Goal: Task Accomplishment & Management: Complete application form

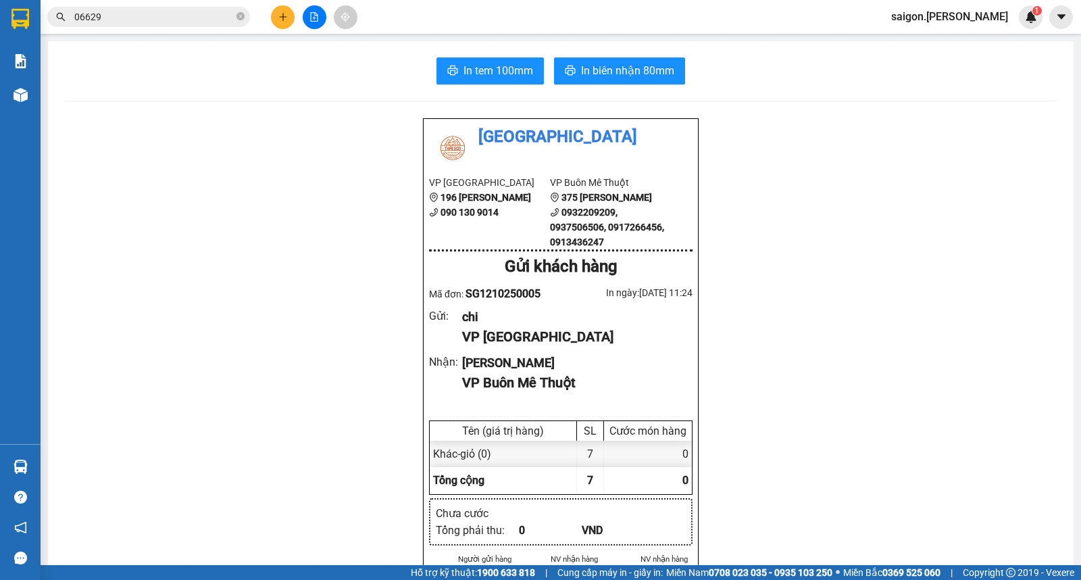
click at [282, 22] on button at bounding box center [283, 17] width 24 height 24
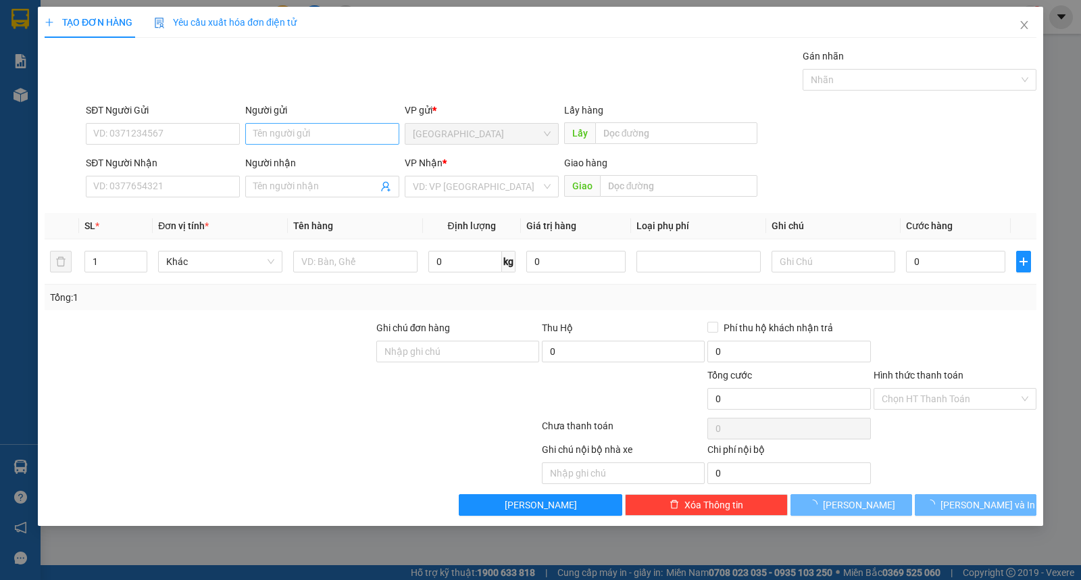
click at [305, 150] on div "Người gửi Tên người gửi" at bounding box center [322, 126] width 154 height 47
click at [307, 130] on input "Người gửi" at bounding box center [322, 134] width 154 height 22
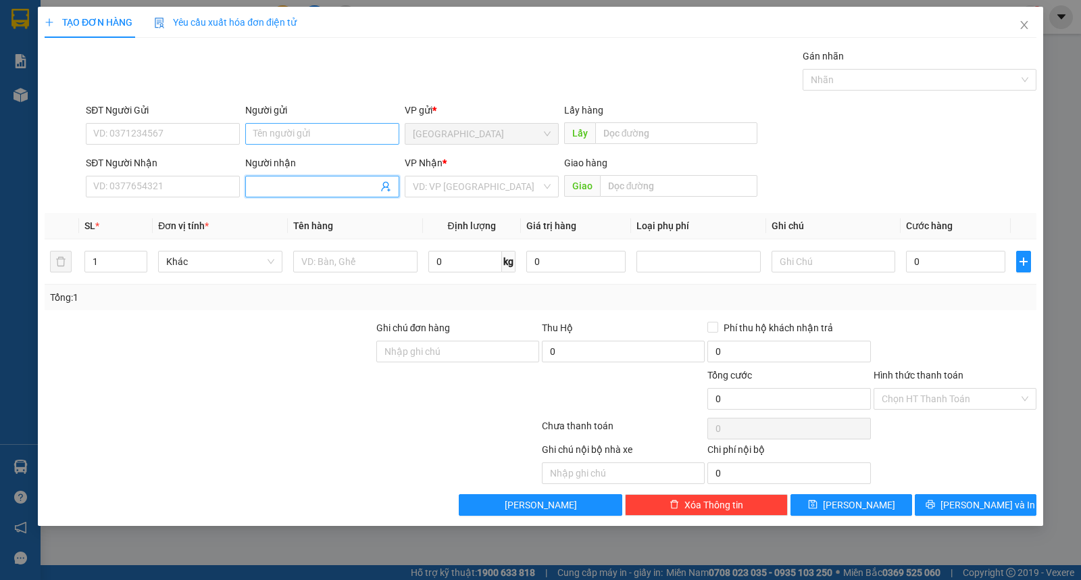
type input "d"
type input "điền"
type input "ư"
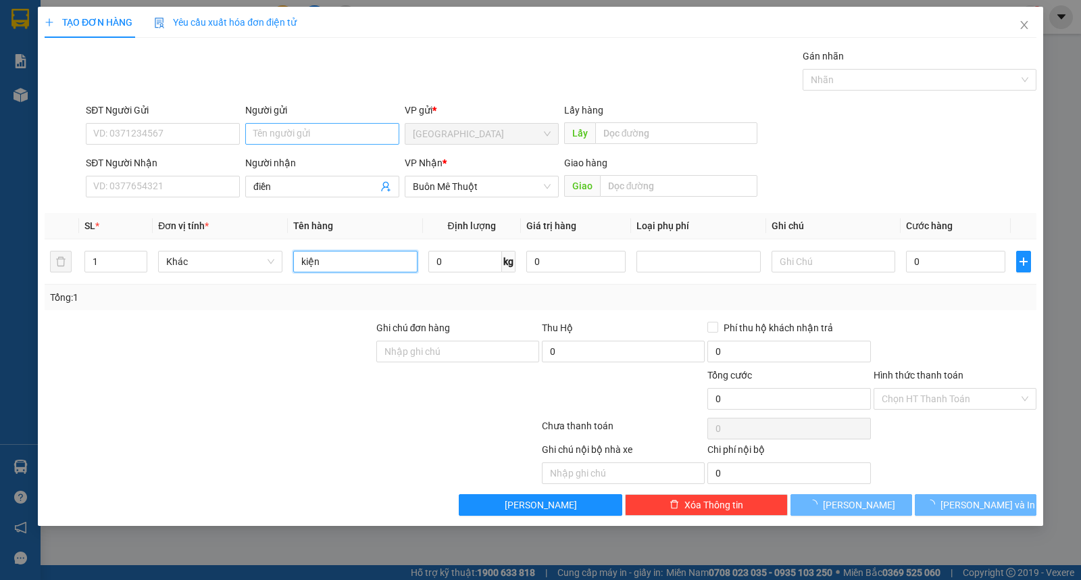
type input "kiện"
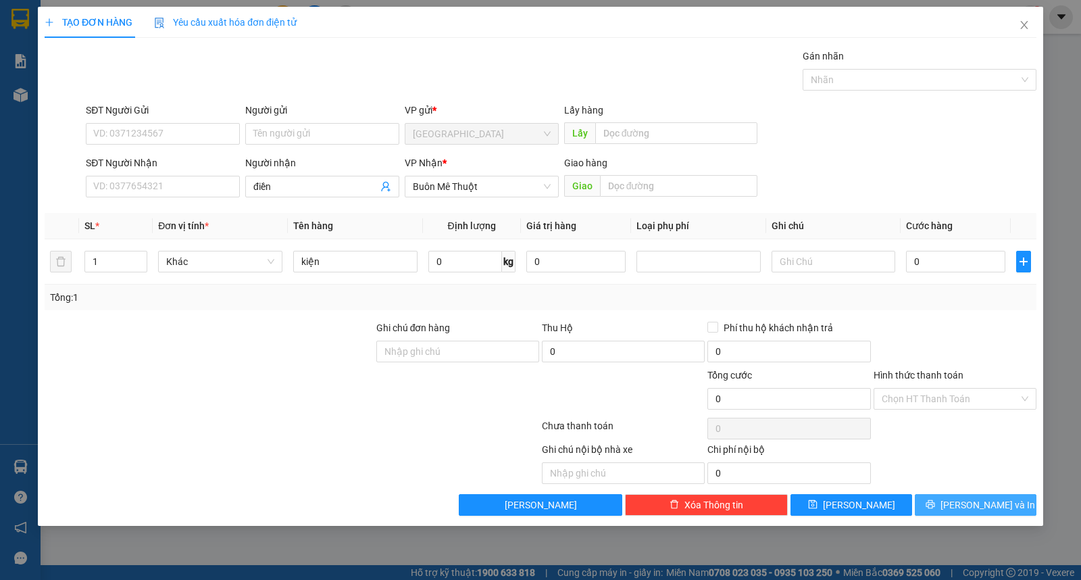
click at [962, 501] on button "[PERSON_NAME] và In" at bounding box center [976, 505] width 122 height 22
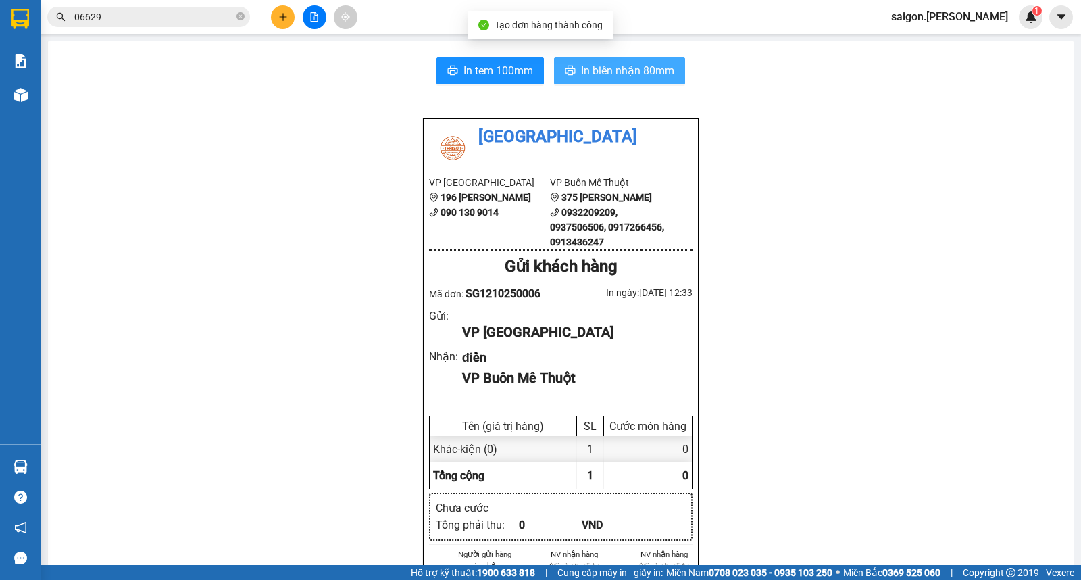
click at [611, 64] on span "In biên nhận 80mm" at bounding box center [627, 70] width 93 height 17
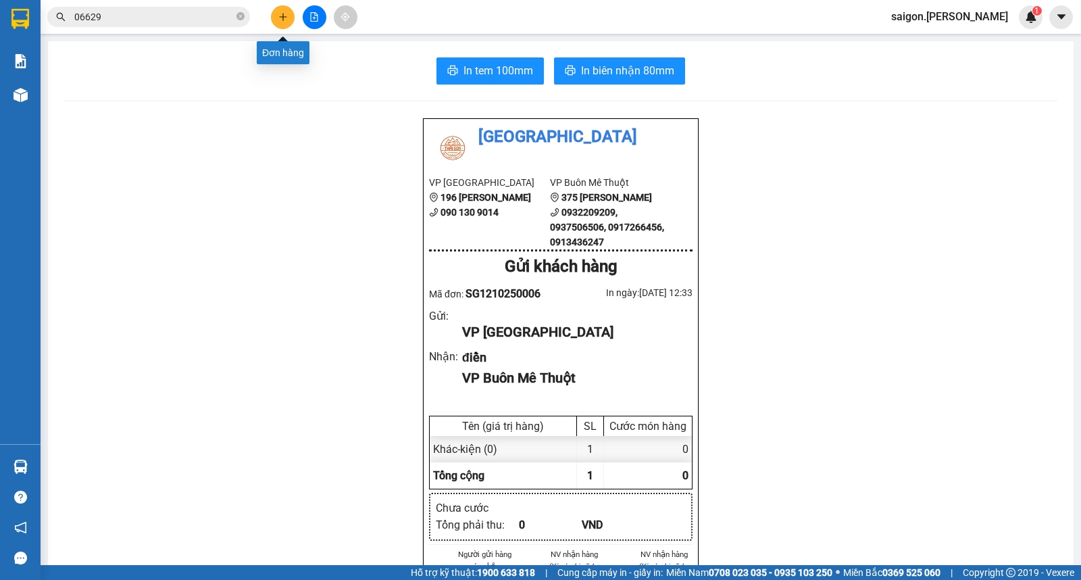
click at [281, 16] on icon "plus" at bounding box center [282, 16] width 7 height 1
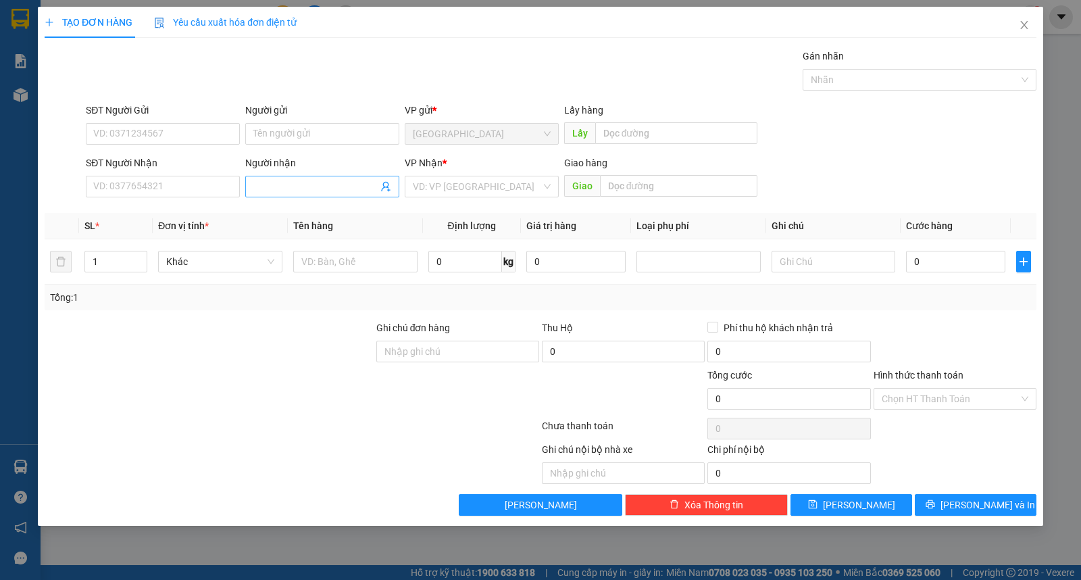
click at [257, 194] on span at bounding box center [322, 187] width 154 height 22
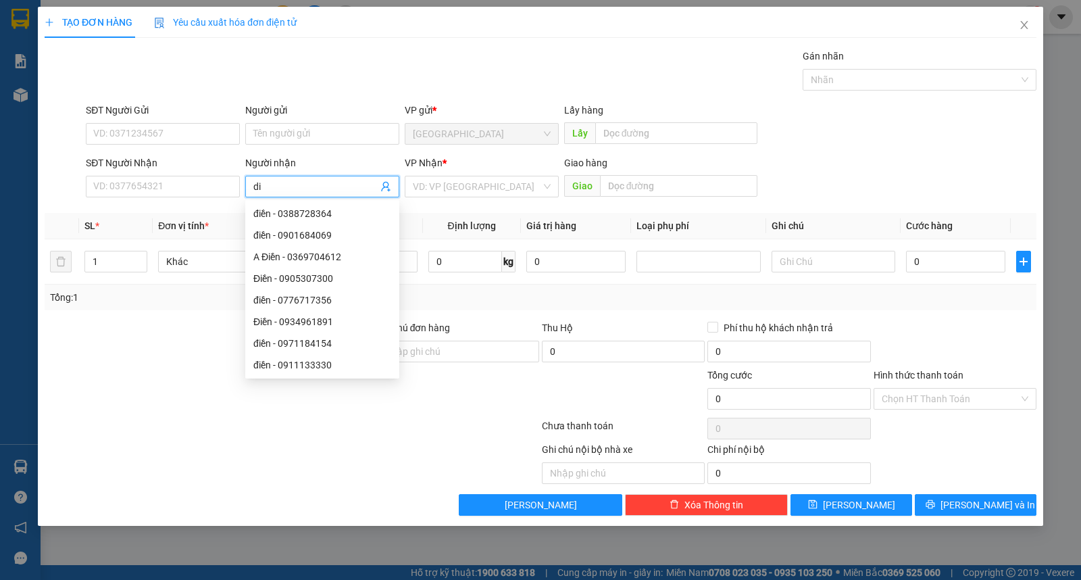
type input "d"
type input "điền"
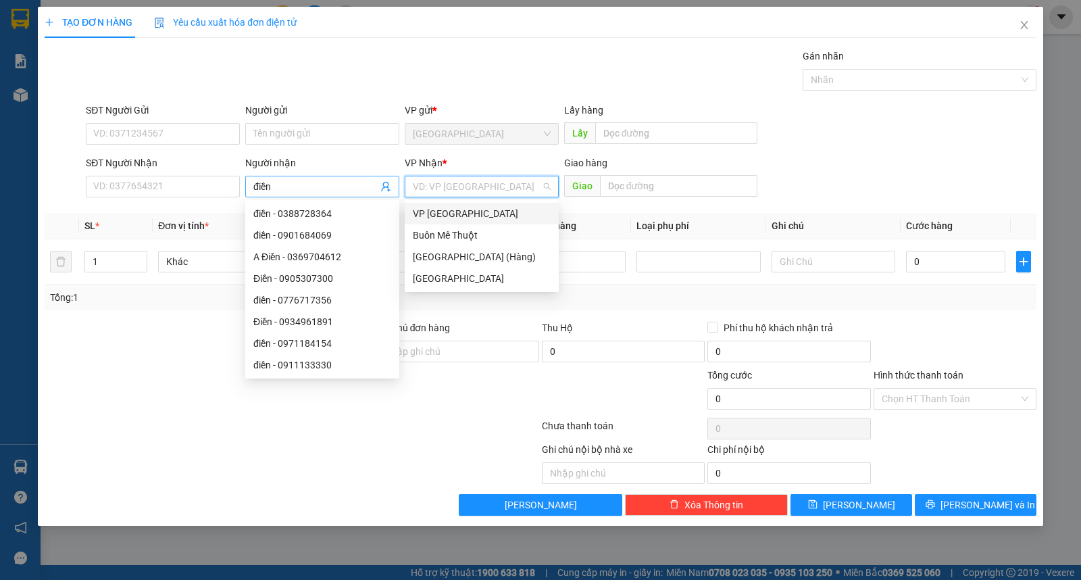
type input "ư"
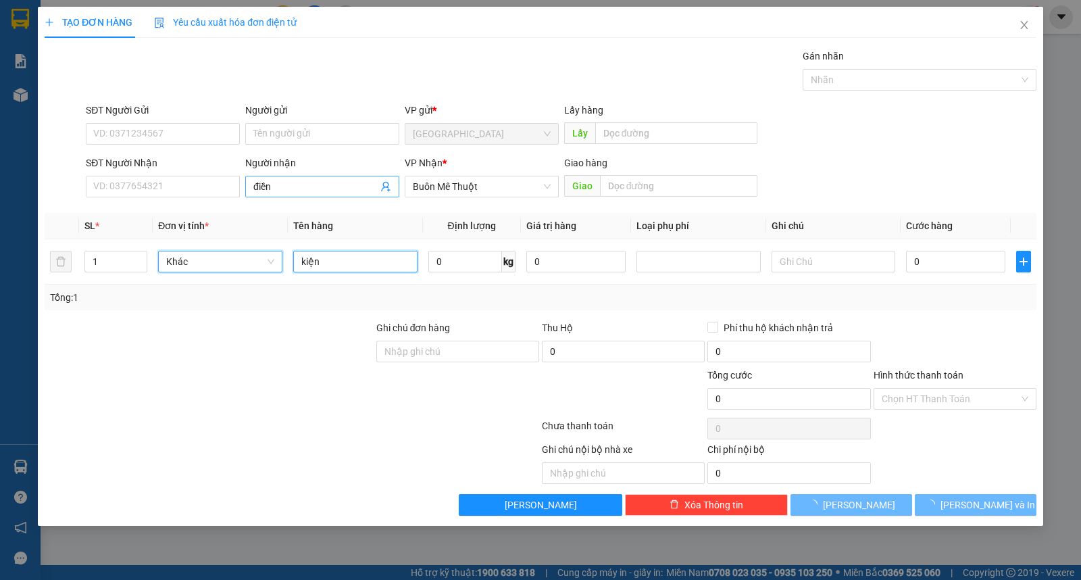
type input "kiện"
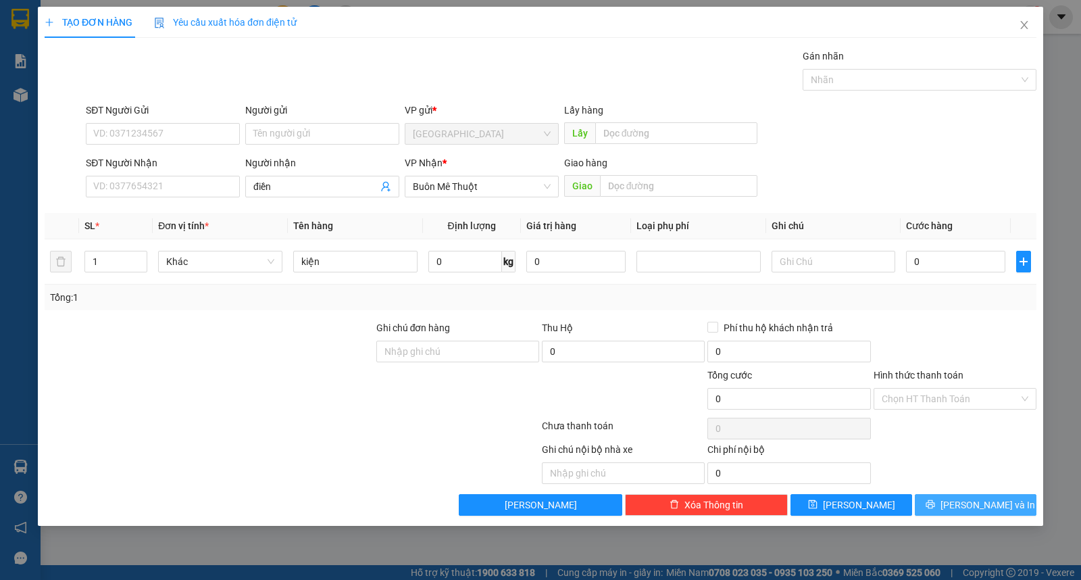
click at [964, 505] on span "[PERSON_NAME] và In" at bounding box center [987, 504] width 95 height 15
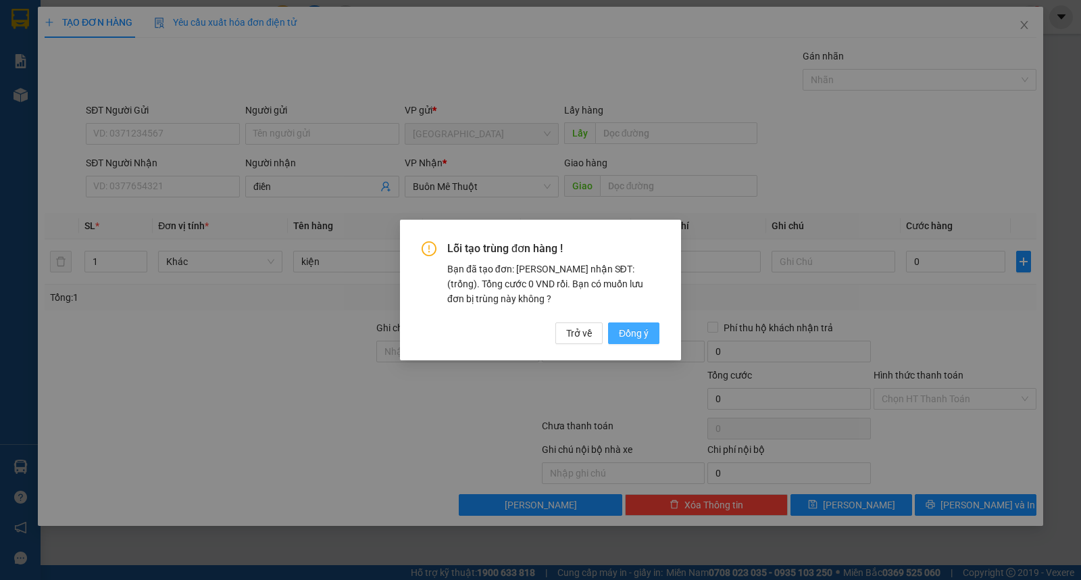
click at [634, 328] on span "Đồng ý" at bounding box center [634, 333] width 30 height 15
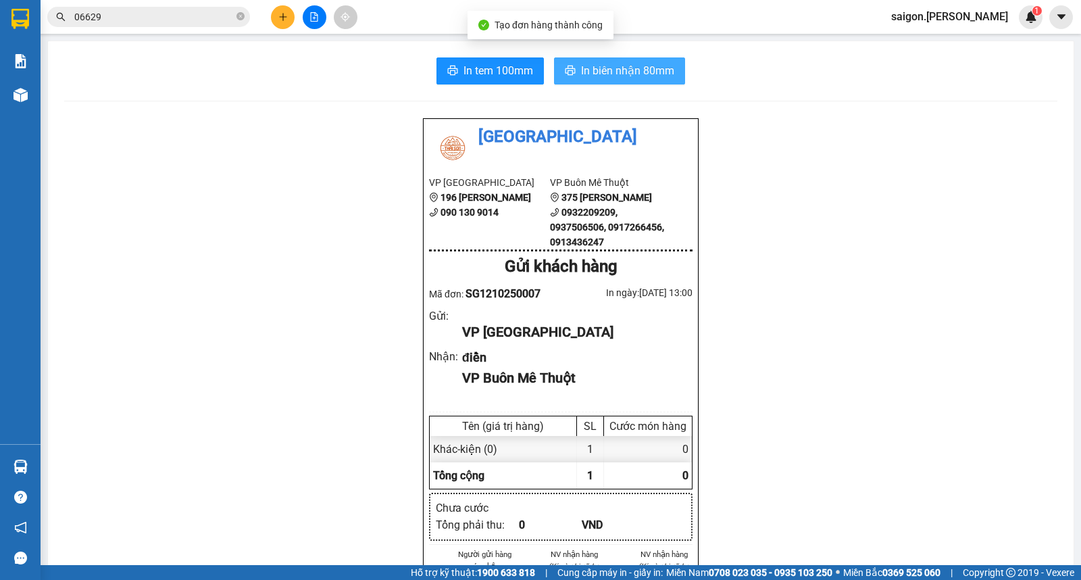
click at [588, 74] on span "In biên nhận 80mm" at bounding box center [627, 70] width 93 height 17
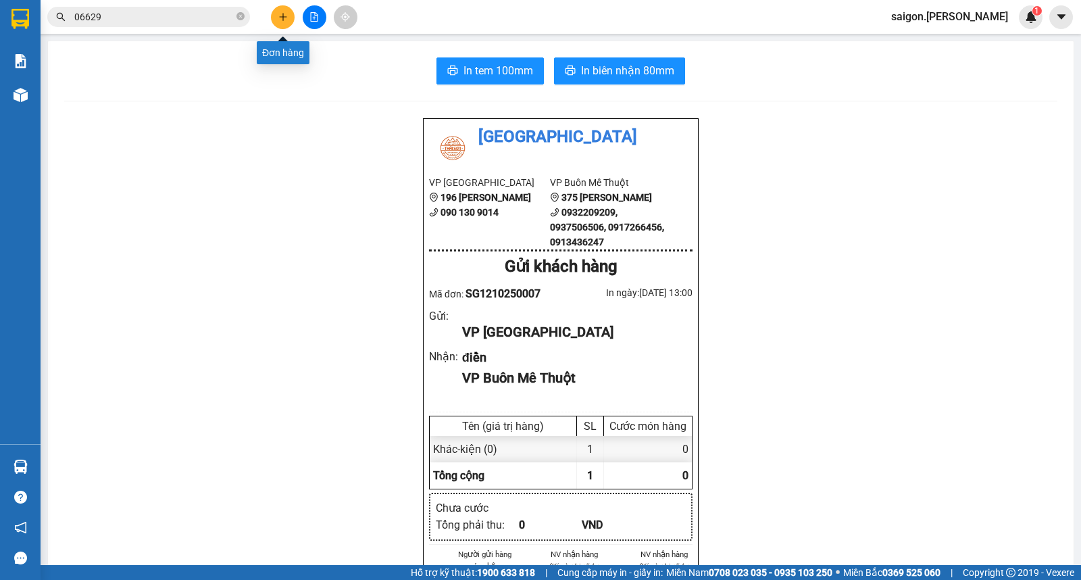
click at [289, 14] on button at bounding box center [283, 17] width 24 height 24
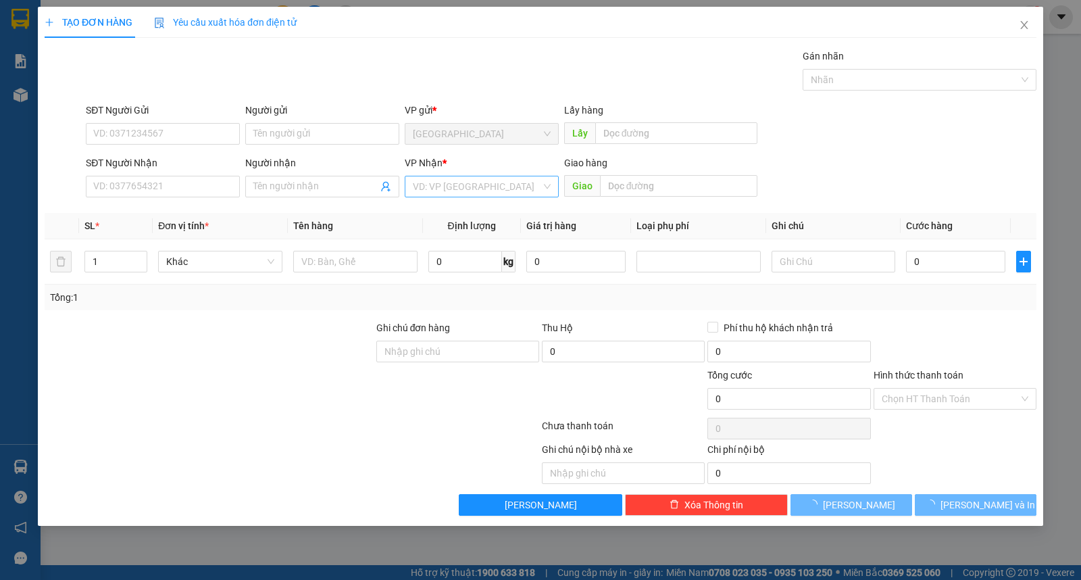
click at [433, 190] on input "search" at bounding box center [477, 186] width 128 height 20
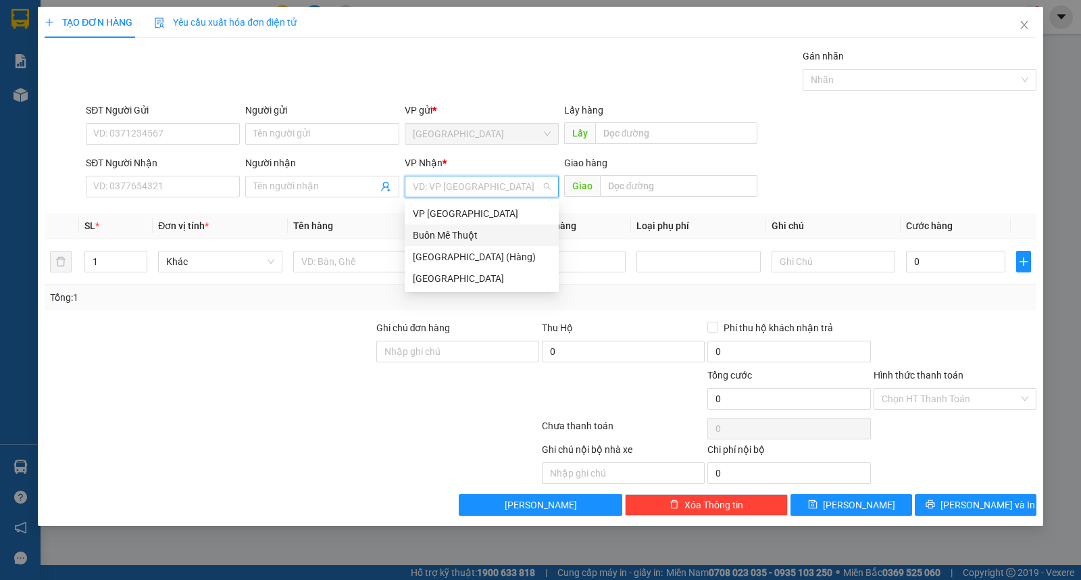
click at [438, 231] on div "Buôn Mê Thuột" at bounding box center [482, 235] width 138 height 15
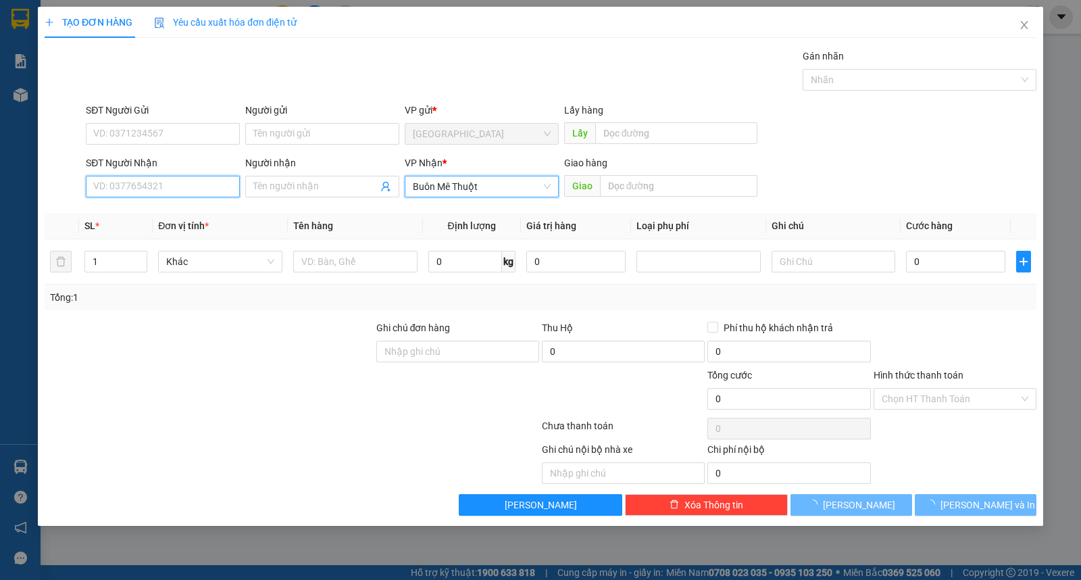
click at [216, 190] on input "SĐT Người Nhận" at bounding box center [163, 187] width 154 height 22
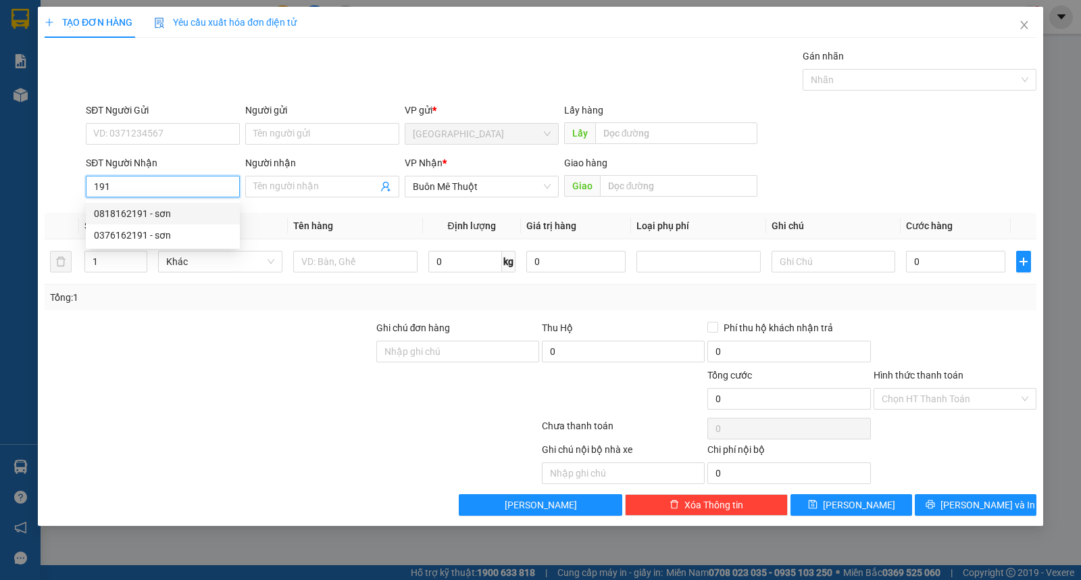
click at [186, 207] on div "0818162191 - sơn" at bounding box center [163, 213] width 138 height 15
type input "0818162191"
type input "sơn"
type input "0818162191"
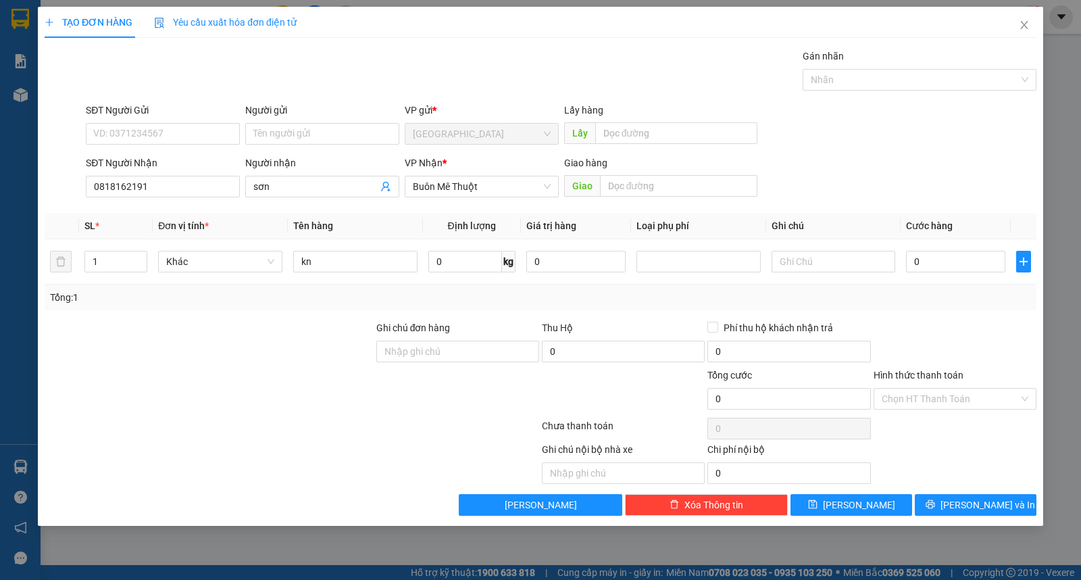
click at [170, 369] on div at bounding box center [209, 390] width 332 height 47
click at [910, 338] on div at bounding box center [954, 343] width 165 height 47
click at [967, 499] on span "[PERSON_NAME] và In" at bounding box center [987, 504] width 95 height 15
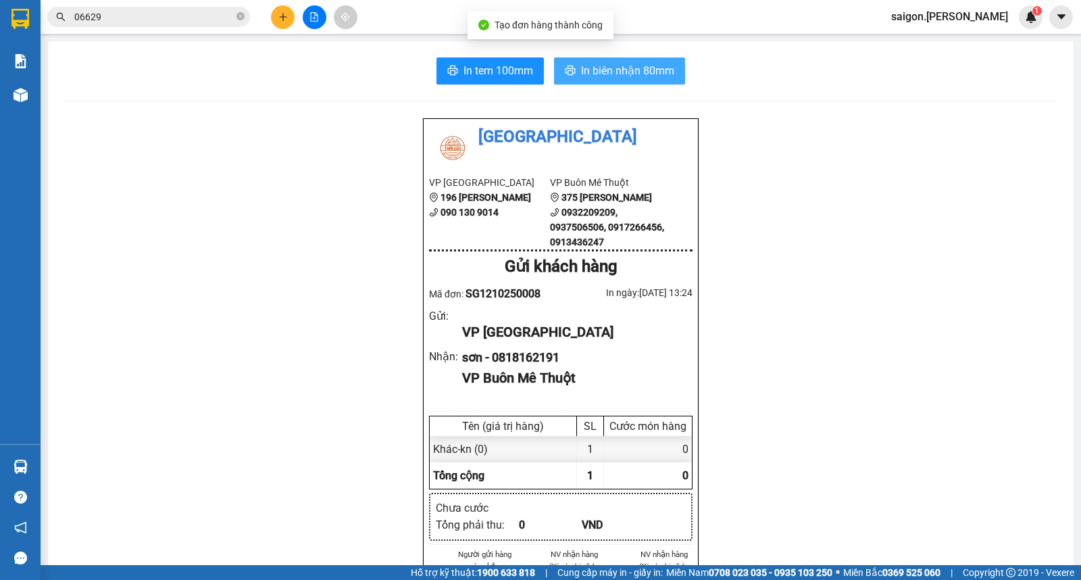
click at [604, 66] on span "In biên nhận 80mm" at bounding box center [627, 70] width 93 height 17
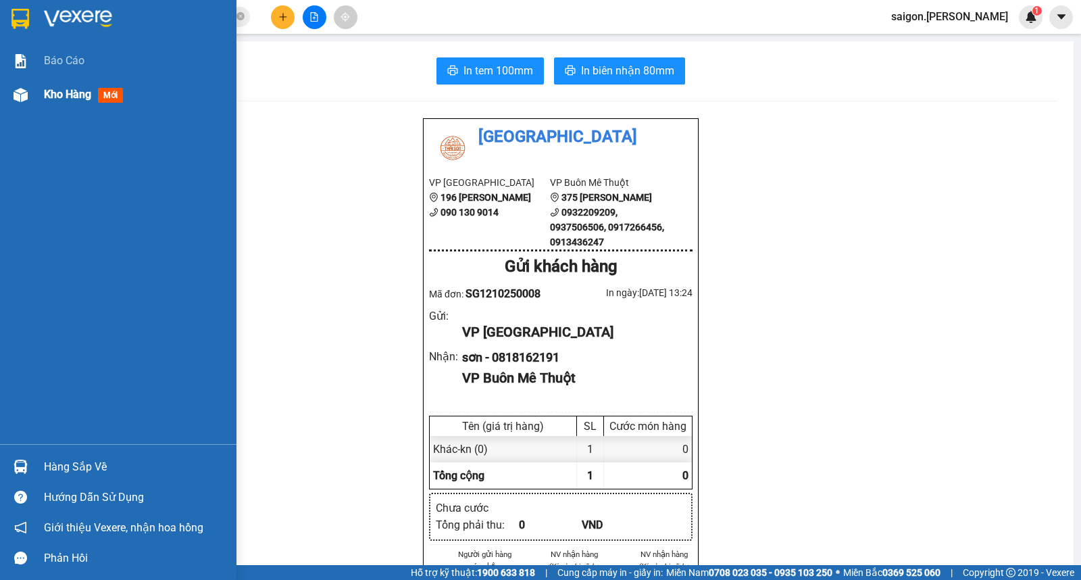
click at [44, 99] on span "Kho hàng" at bounding box center [67, 94] width 47 height 13
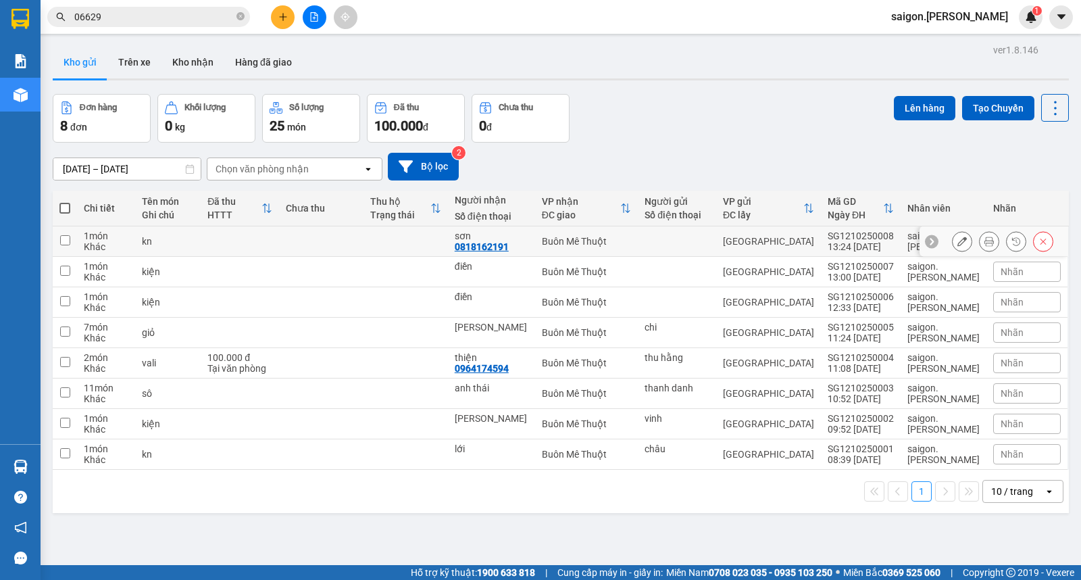
click at [957, 237] on icon at bounding box center [961, 240] width 9 height 9
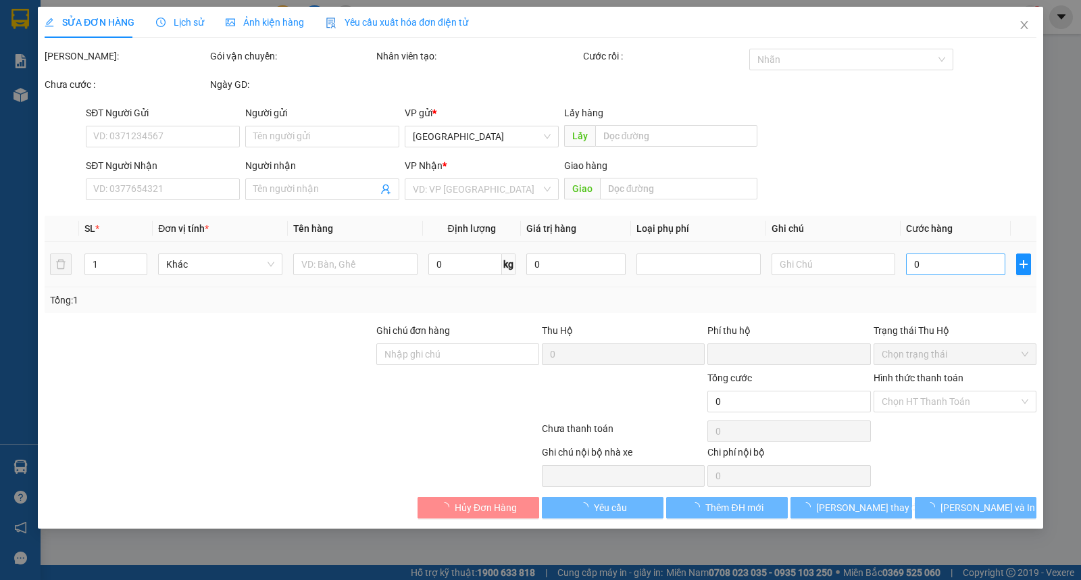
type input "0818162191"
type input "sơn"
type input "0"
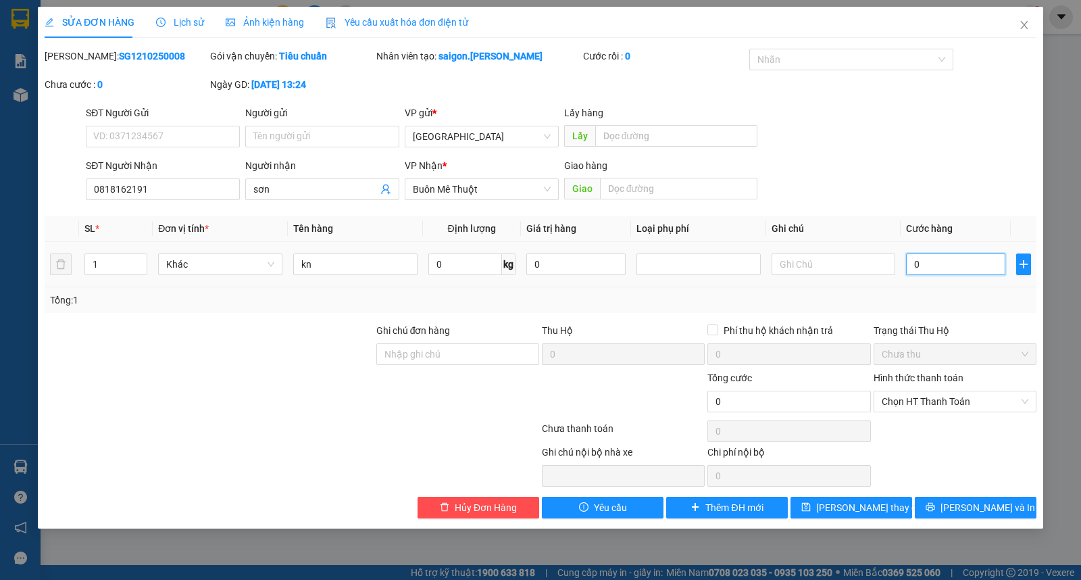
click at [926, 265] on input "0" at bounding box center [955, 264] width 99 height 22
type input "3"
type input "30"
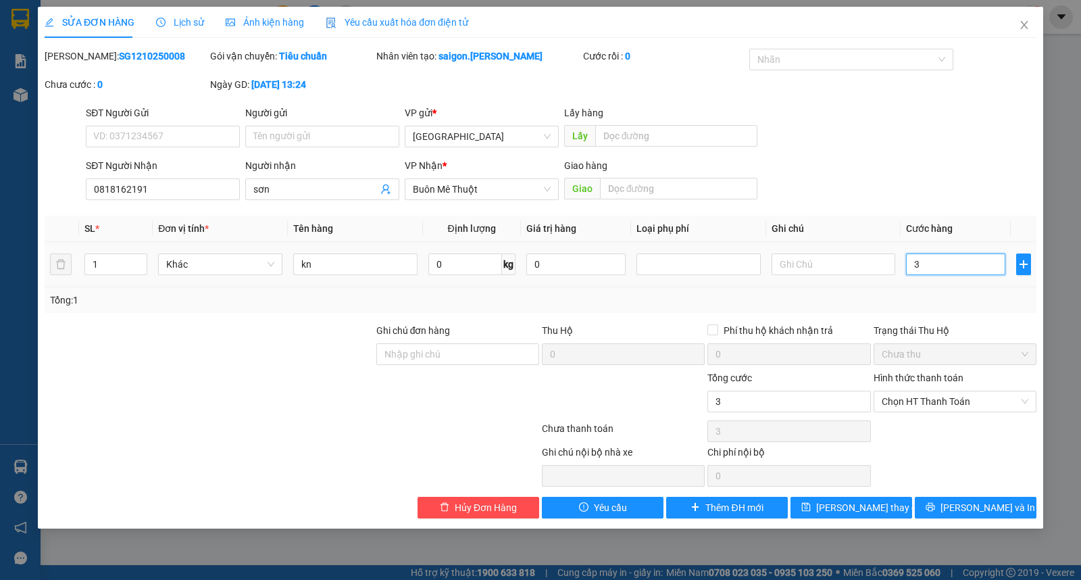
type input "30"
click at [921, 399] on span "Chọn HT Thanh Toán" at bounding box center [955, 401] width 147 height 20
type input "30"
type input "30.000"
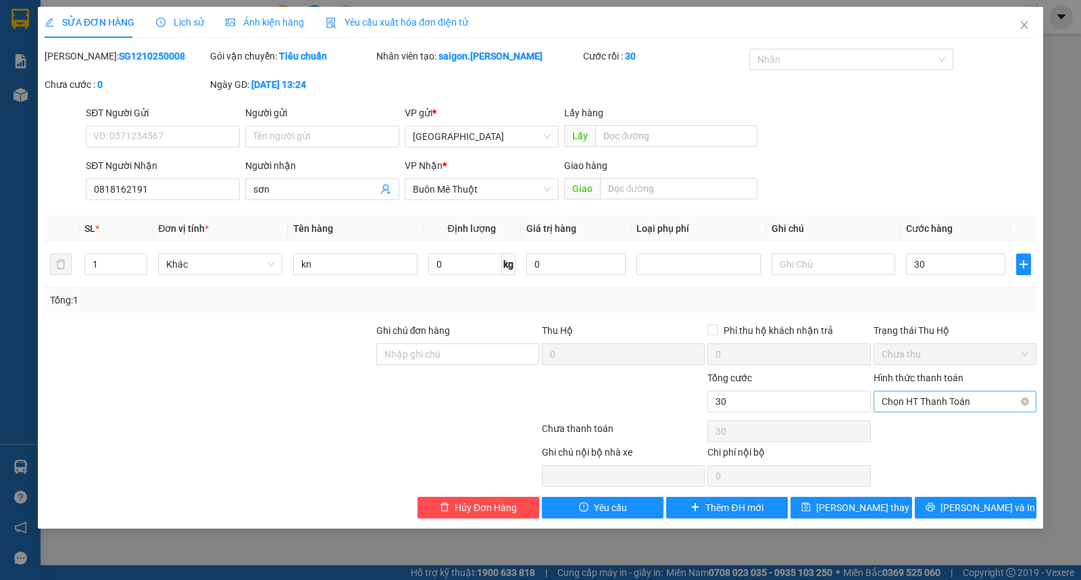
type input "30.000"
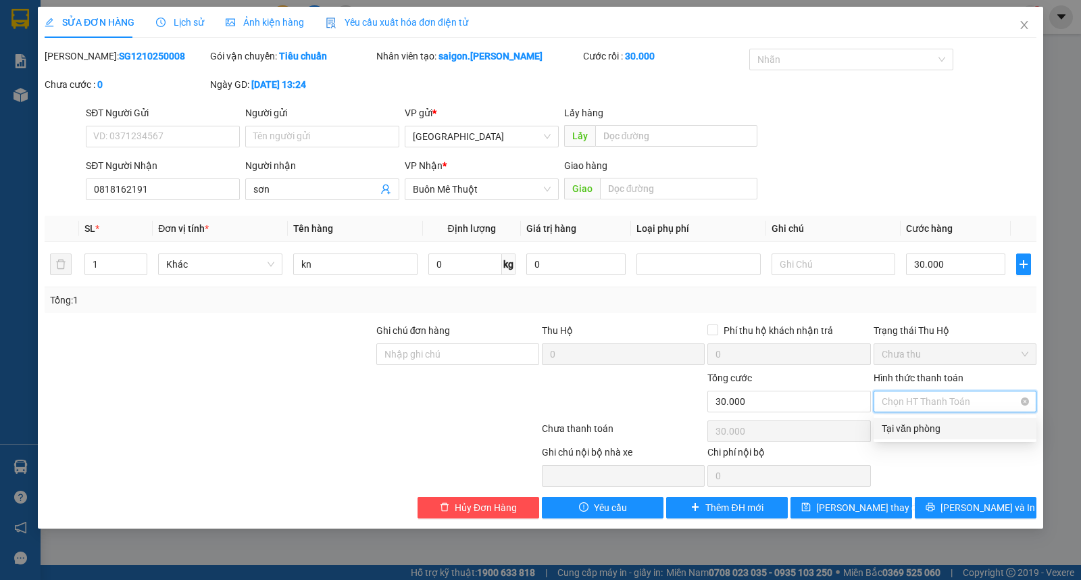
click at [925, 422] on div "Tại văn phòng" at bounding box center [955, 428] width 147 height 15
type input "0"
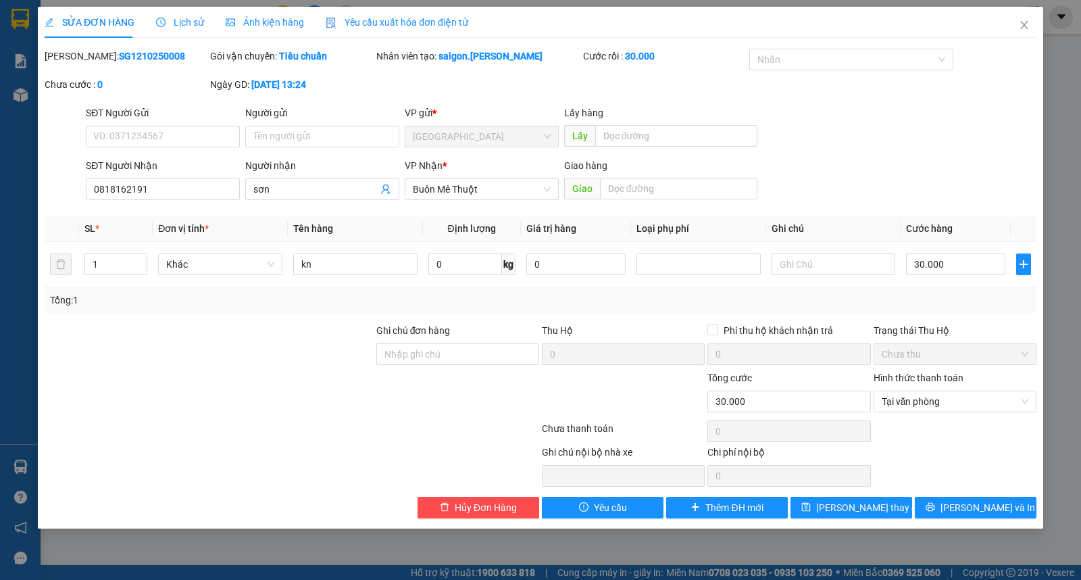
click at [1033, 374] on div "Hình thức thanh toán" at bounding box center [954, 380] width 163 height 20
click at [969, 505] on span "[PERSON_NAME] và In" at bounding box center [987, 507] width 95 height 15
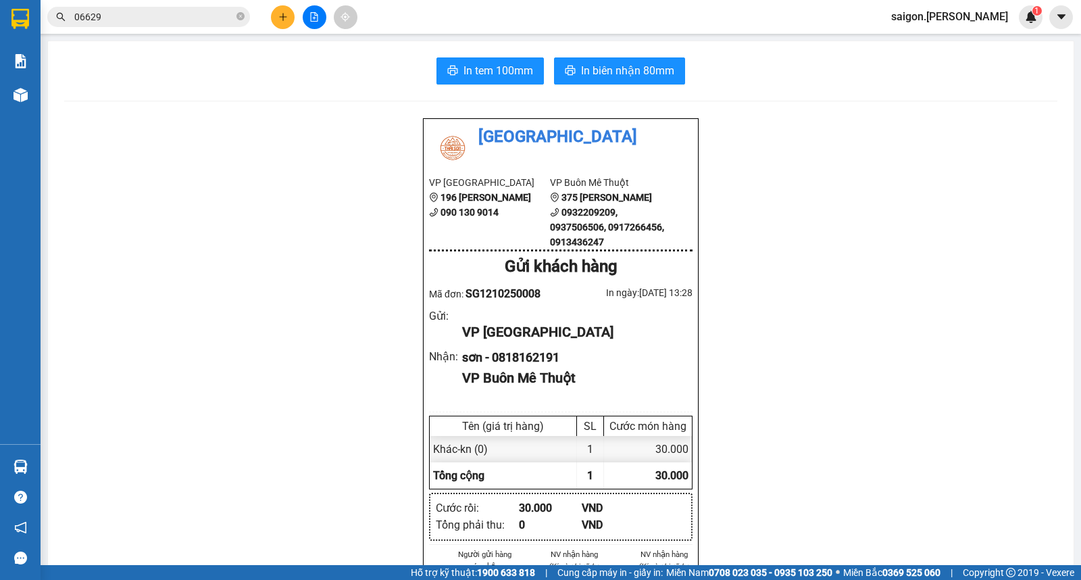
click at [278, 16] on button at bounding box center [283, 17] width 24 height 24
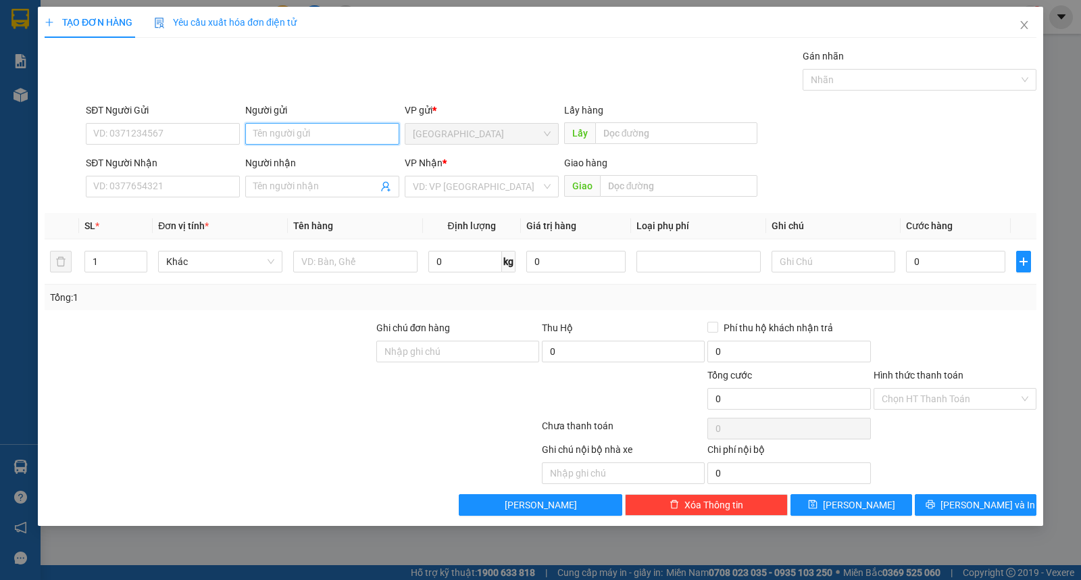
click at [305, 130] on input "Người gửi" at bounding box center [322, 134] width 154 height 22
type input "trí"
type input "lới"
type input "ư"
type input "kiện"
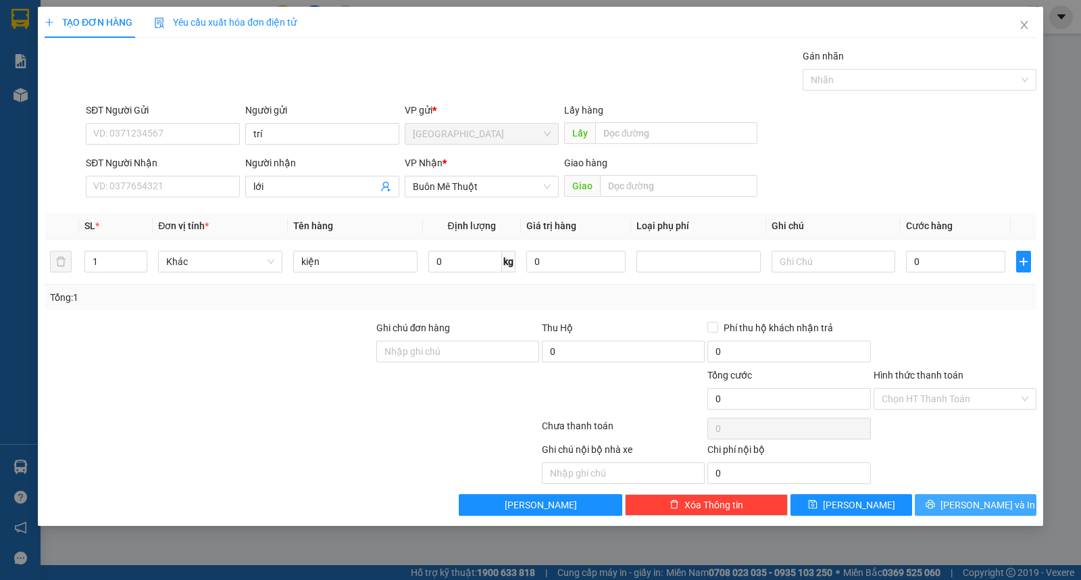
click at [975, 494] on button "[PERSON_NAME] và In" at bounding box center [976, 505] width 122 height 22
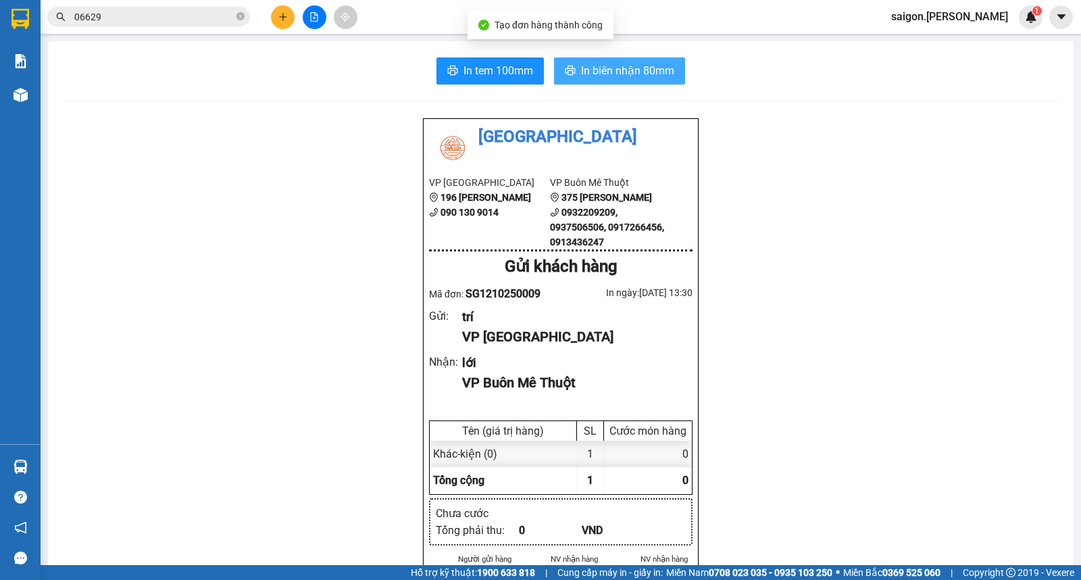
click at [642, 78] on span "In biên nhận 80mm" at bounding box center [627, 70] width 93 height 17
click at [196, 14] on input "06629" at bounding box center [153, 16] width 159 height 15
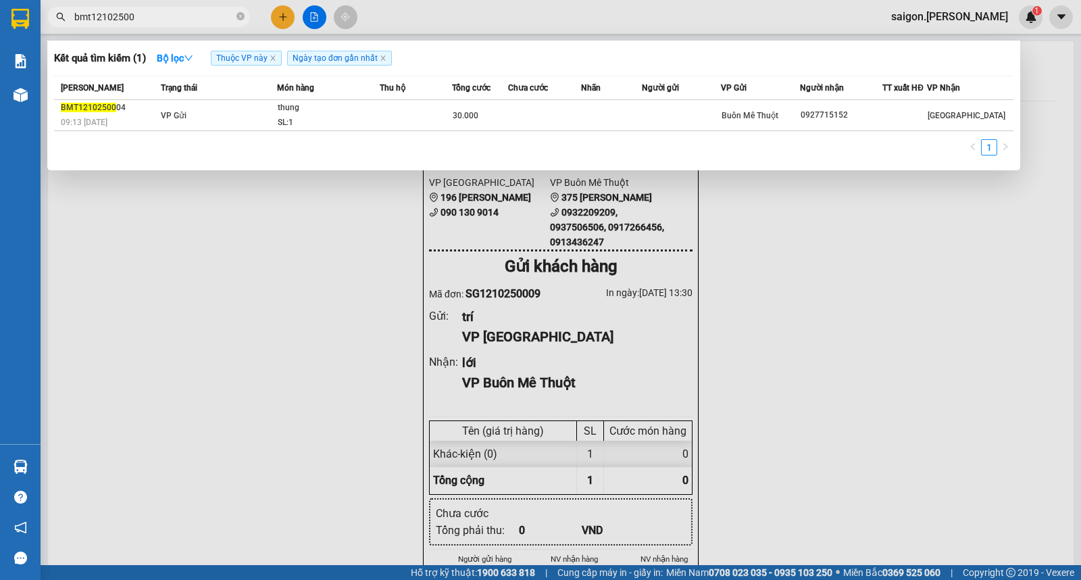
type input "bmt12102500"
click at [289, 21] on div at bounding box center [540, 290] width 1081 height 580
click at [288, 21] on button at bounding box center [283, 17] width 24 height 24
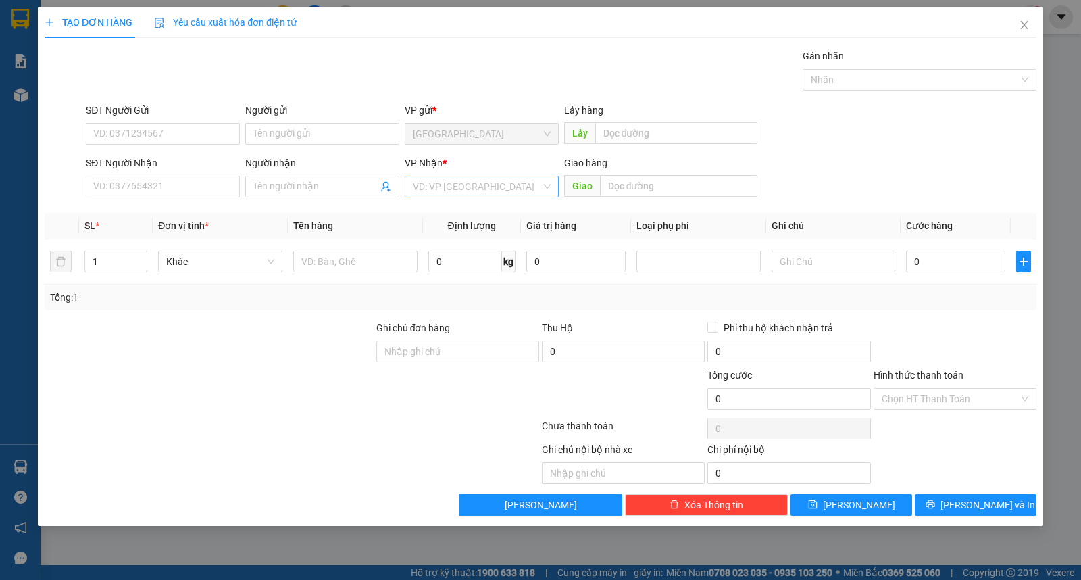
click at [466, 196] on input "search" at bounding box center [477, 186] width 128 height 20
click at [459, 224] on div "Buôn Mê Thuột" at bounding box center [482, 235] width 154 height 22
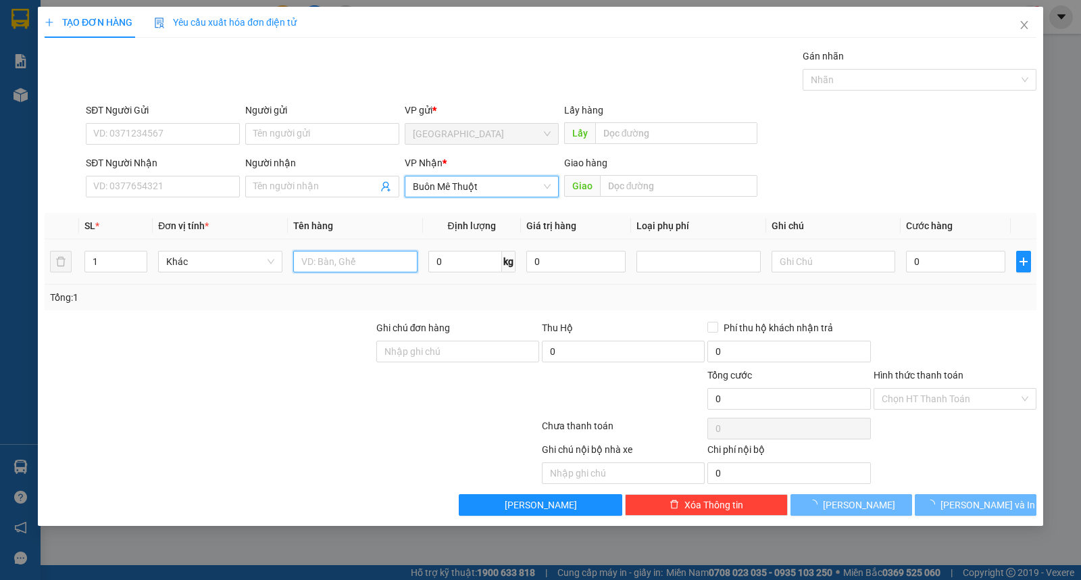
click at [353, 265] on input "text" at bounding box center [355, 262] width 124 height 22
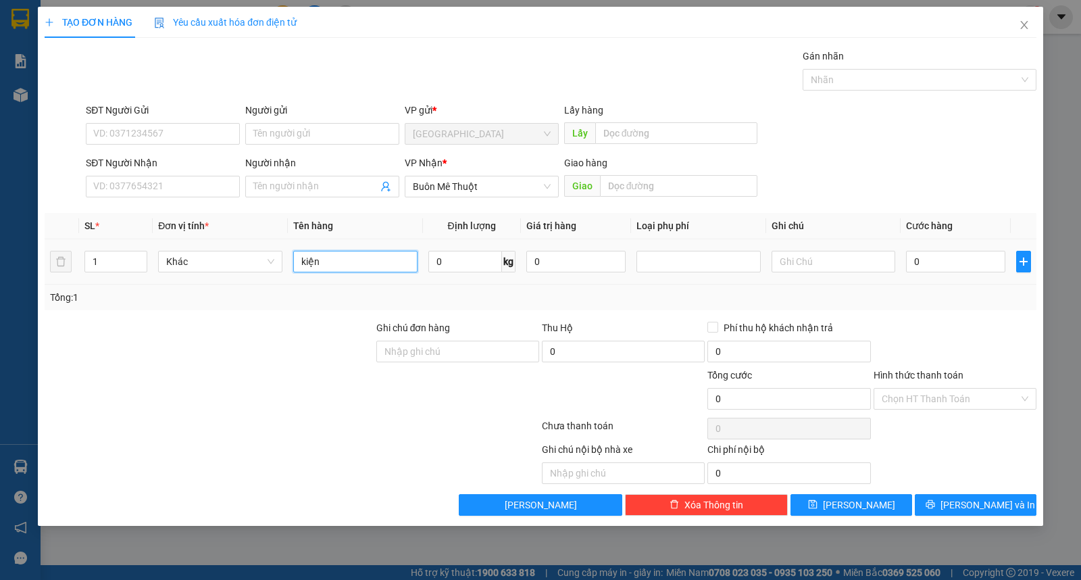
type input "kiện"
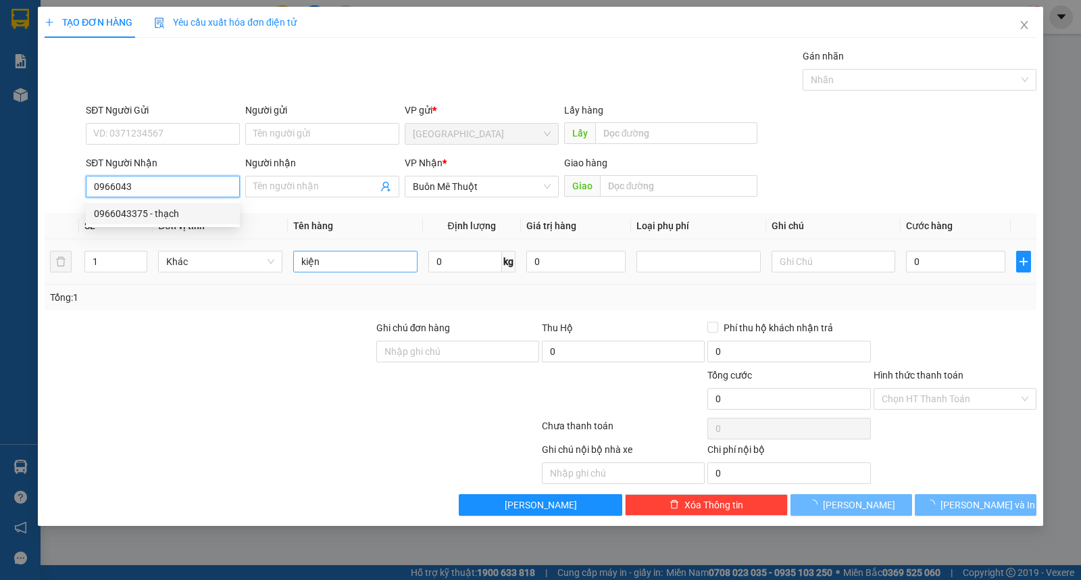
type input "0966043375"
type input "thạch"
type input "0966043375"
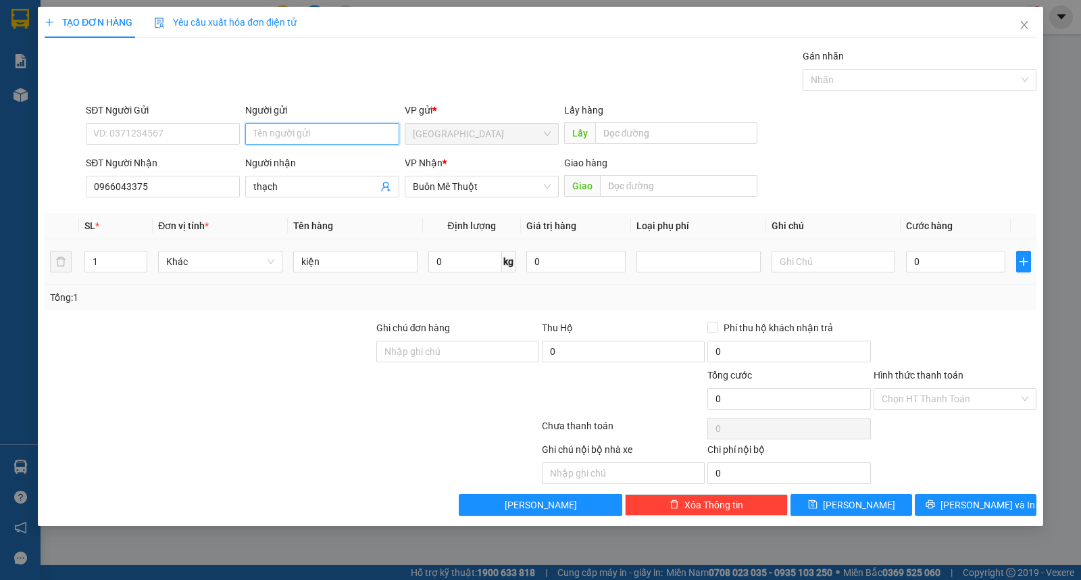
type input "d"
type input "đạt"
click at [935, 505] on icon "printer" at bounding box center [929, 503] width 9 height 9
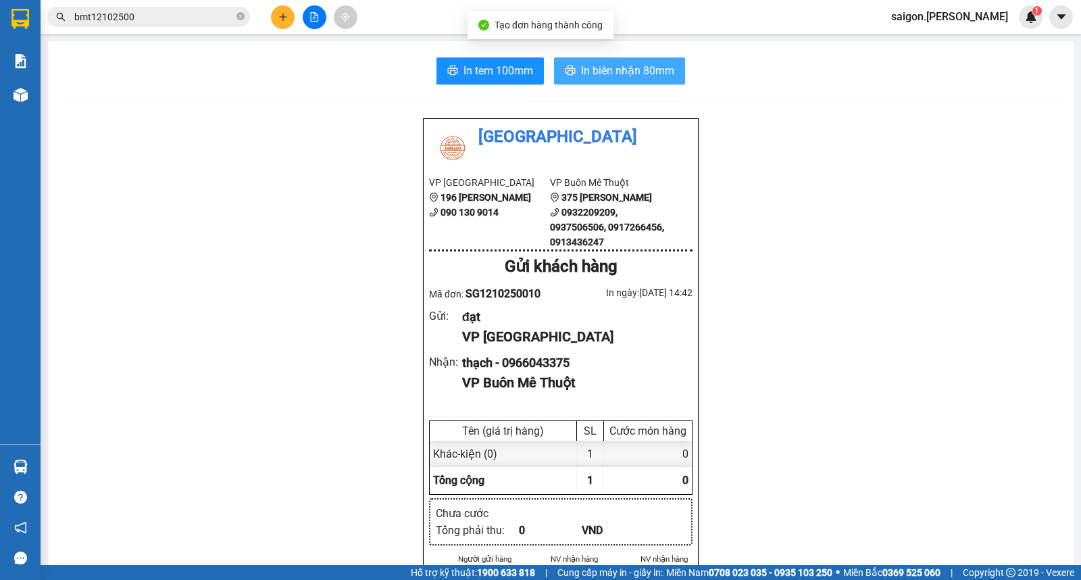
click at [677, 82] on button "In biên nhận 80mm" at bounding box center [619, 70] width 131 height 27
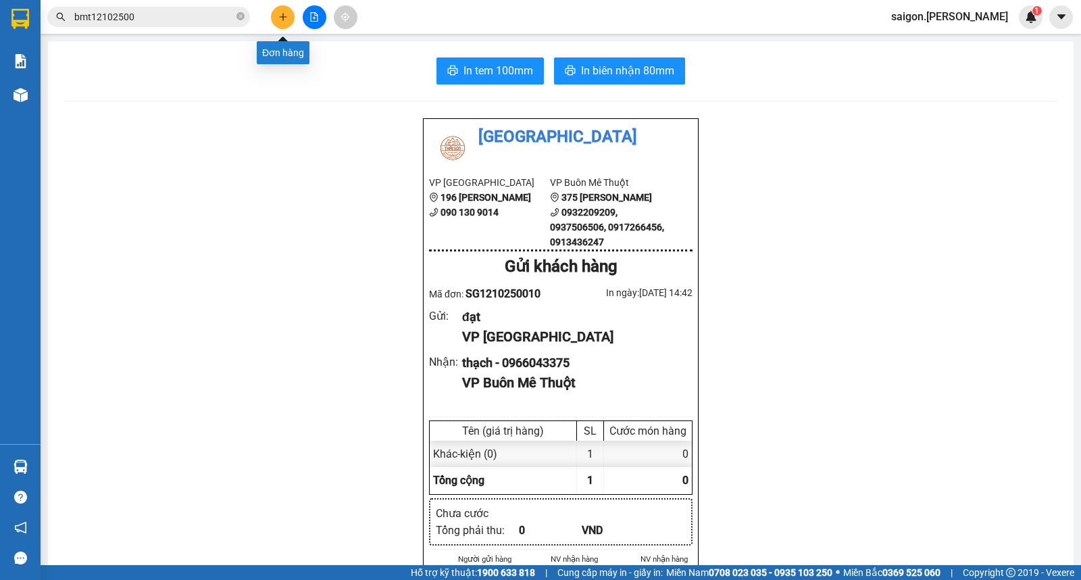
click at [282, 17] on icon "plus" at bounding box center [282, 16] width 7 height 1
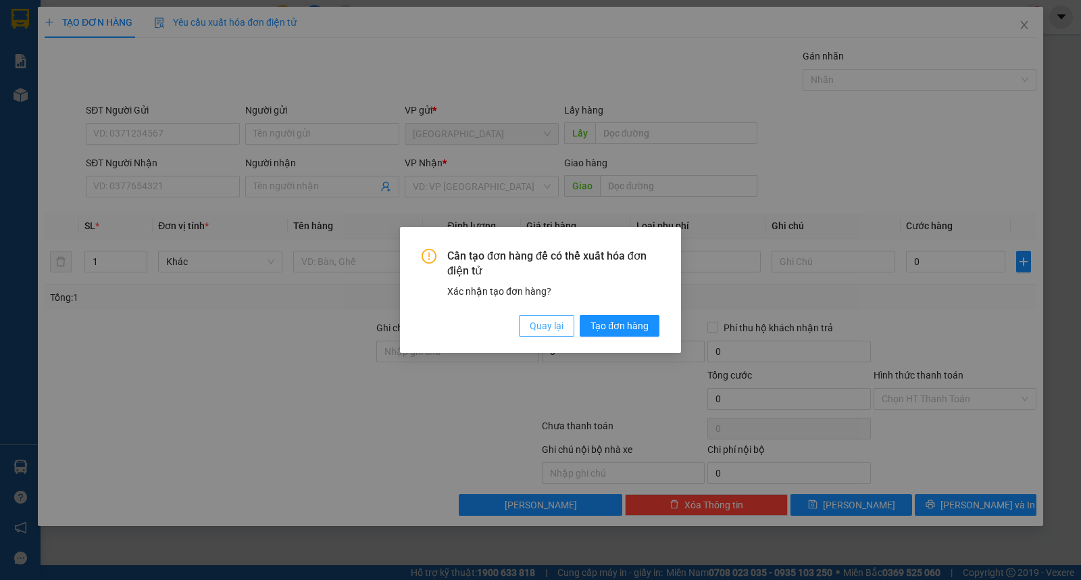
click at [530, 313] on div "Cần tạo đơn hàng để có thể xuất hóa đơn điện tử Xác nhận tạo đơn hàng? Quay lại…" at bounding box center [541, 293] width 238 height 88
click at [552, 326] on span "Quay lại" at bounding box center [547, 325] width 34 height 15
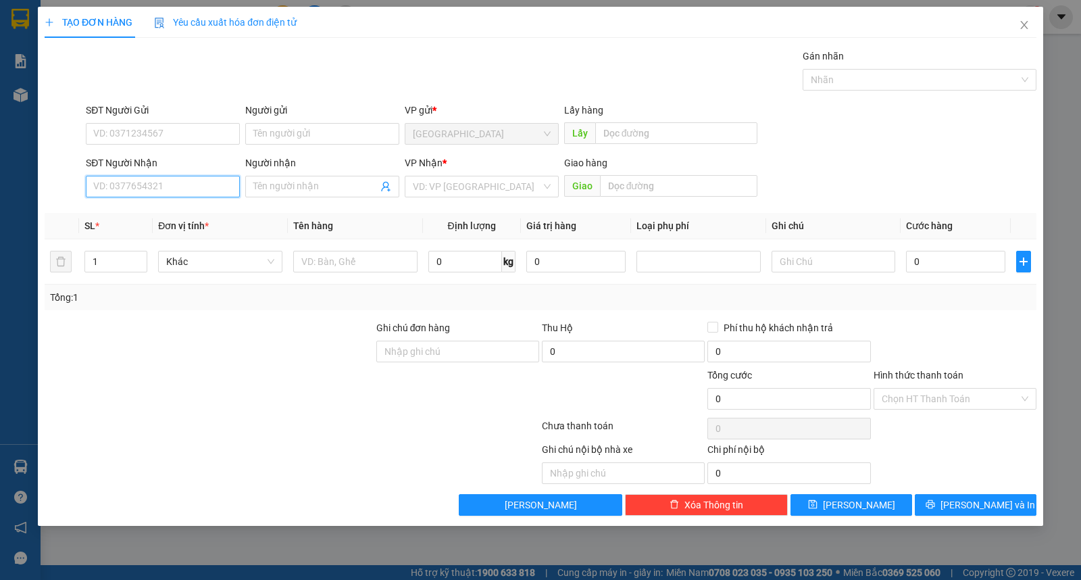
click at [159, 185] on input "SĐT Người Nhận" at bounding box center [163, 187] width 154 height 22
type input "trang"
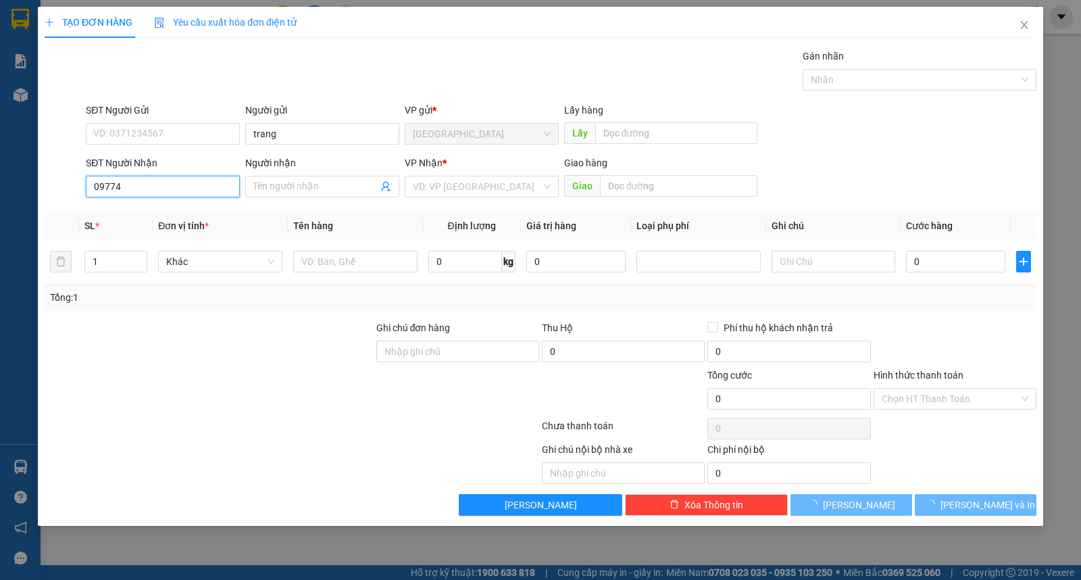
type input "097748"
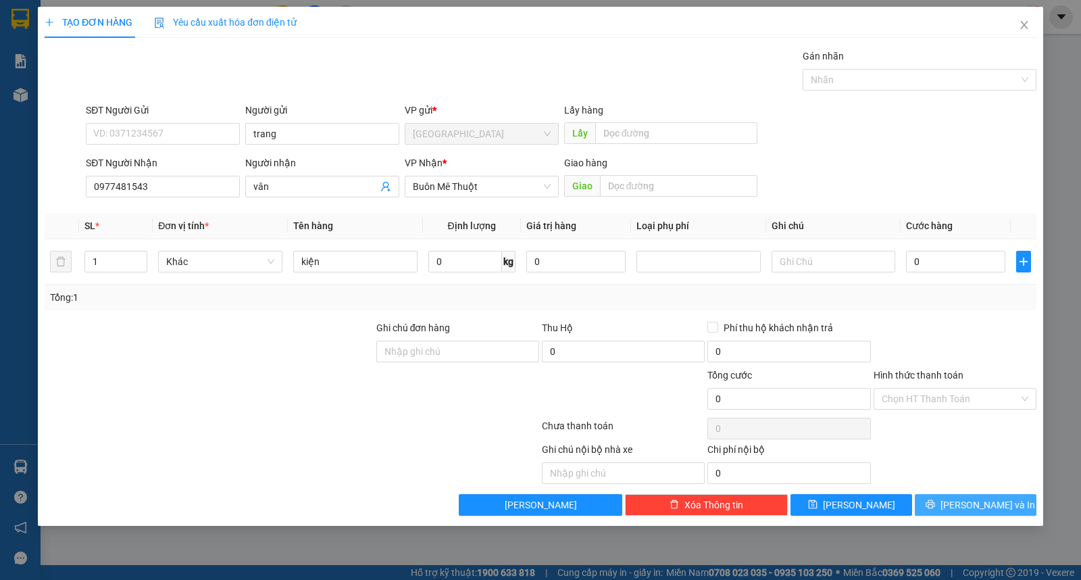
click at [937, 509] on button "[PERSON_NAME] và In" at bounding box center [976, 505] width 122 height 22
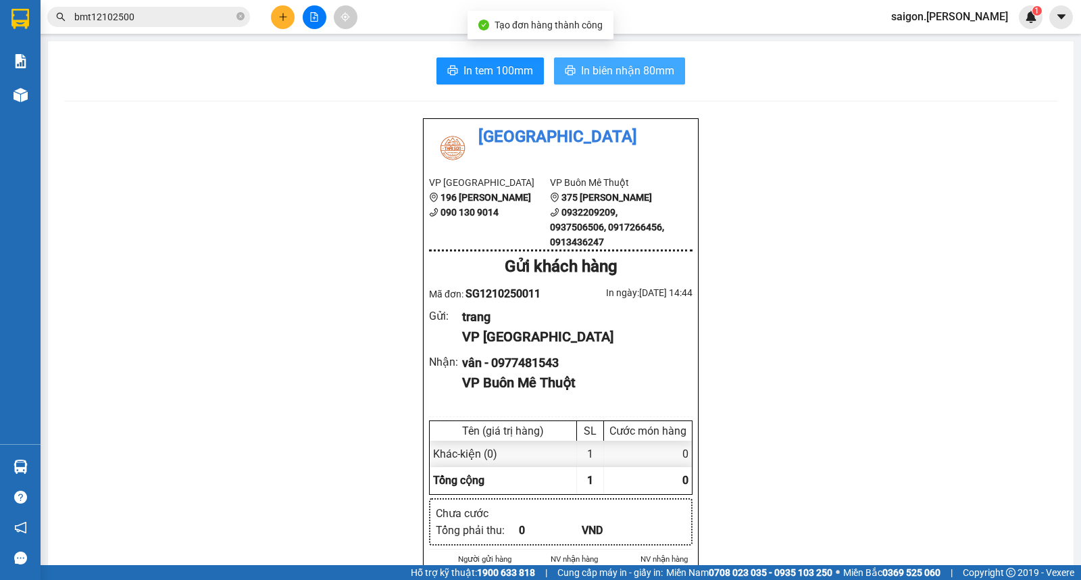
click at [603, 81] on button "In biên nhận 80mm" at bounding box center [619, 70] width 131 height 27
